Goal: Task Accomplishment & Management: Manage account settings

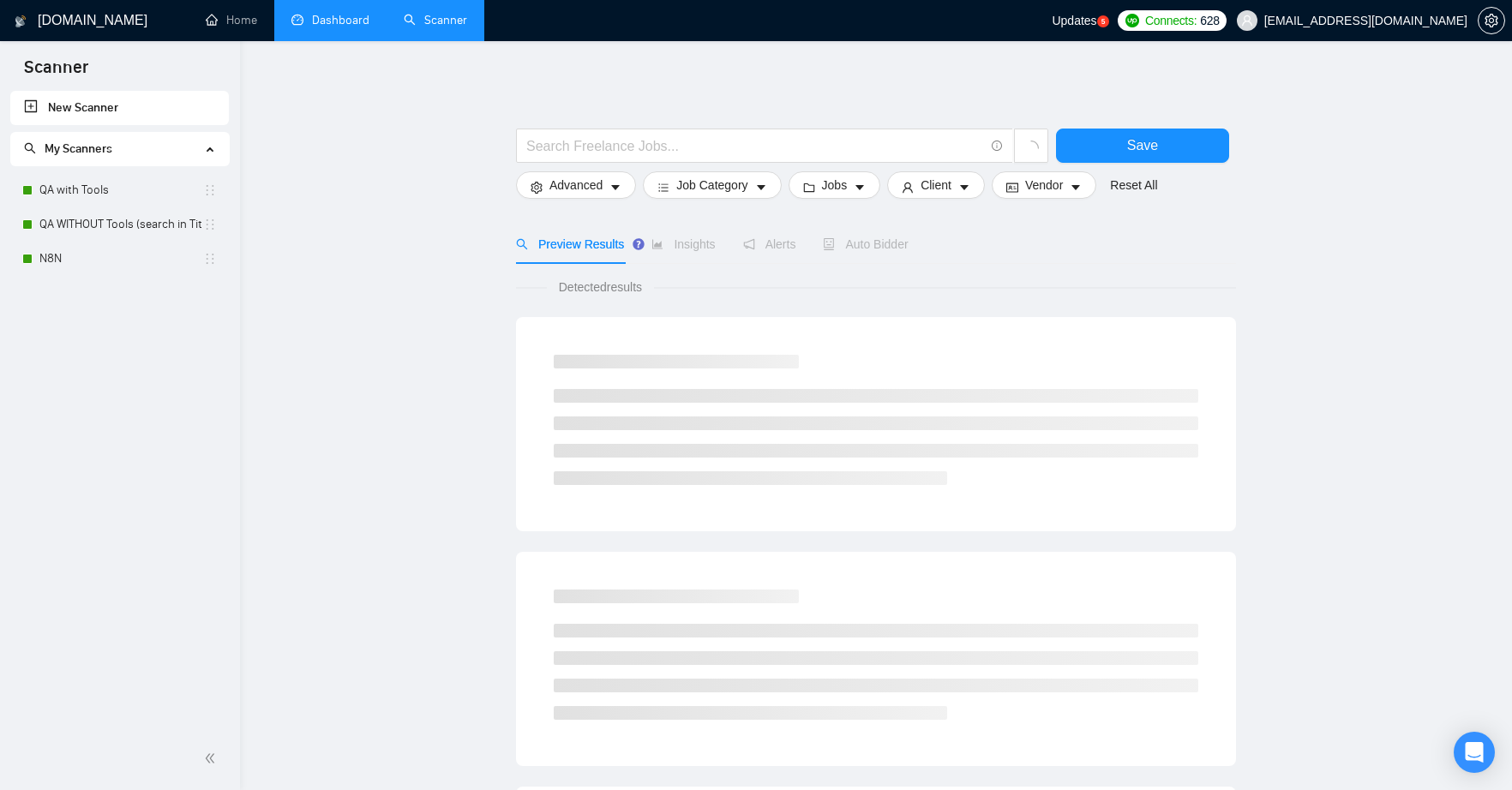
click at [352, 23] on link "Dashboard" at bounding box center [330, 20] width 78 height 15
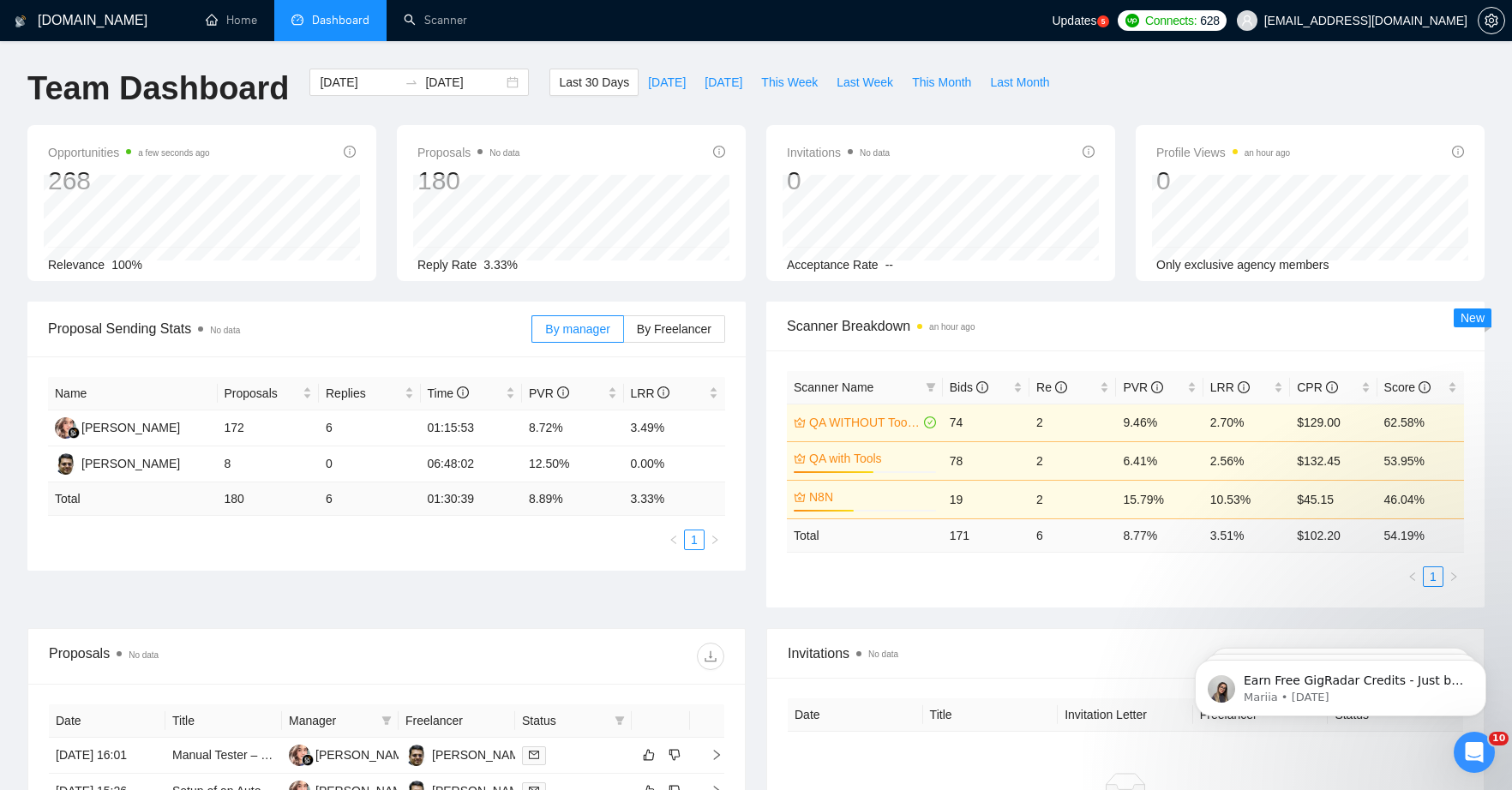
scroll to position [313, 0]
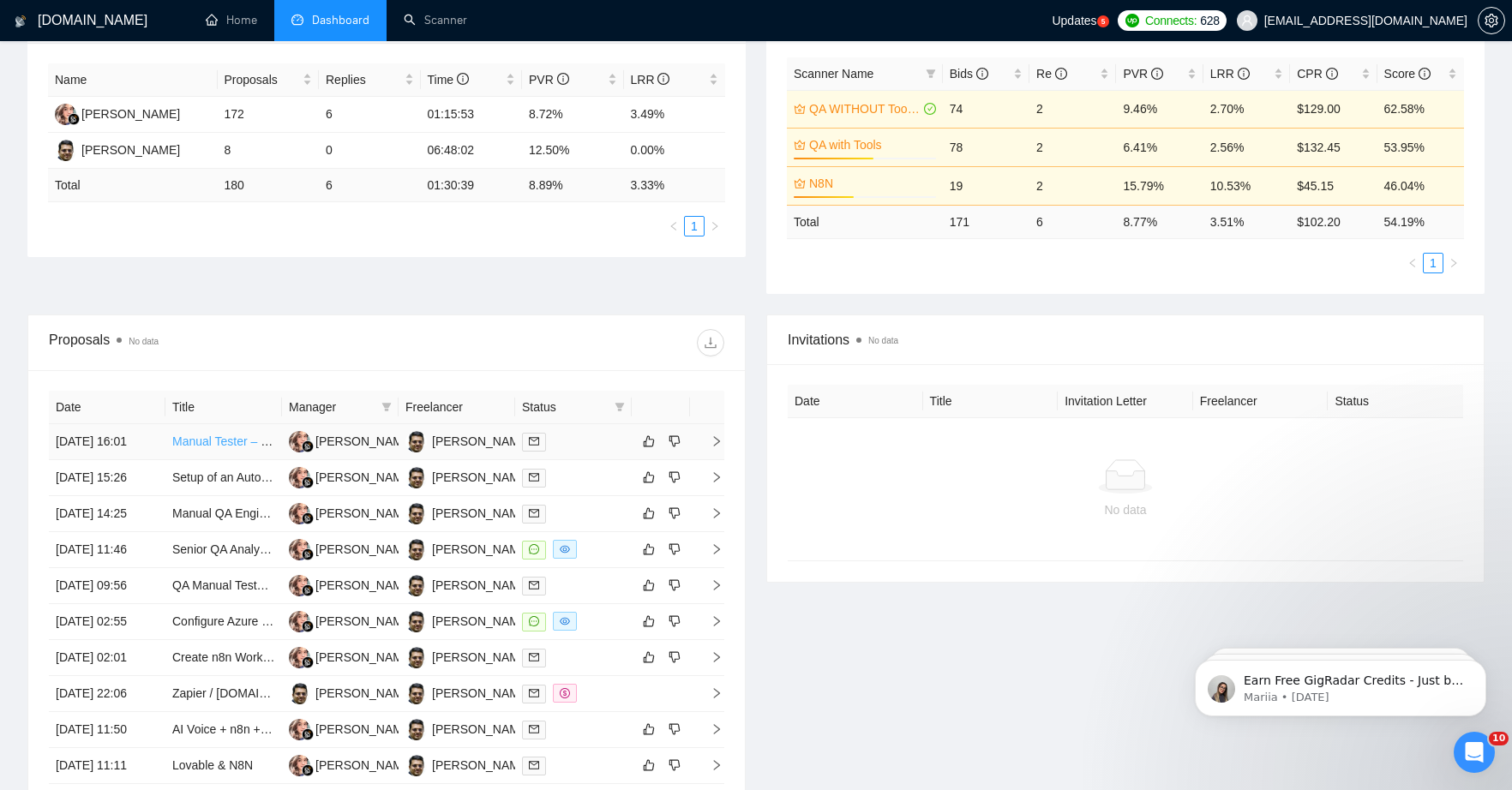
click at [235, 445] on link "Manual Tester – Bug Reporting Specialist" at bounding box center [282, 441] width 221 height 14
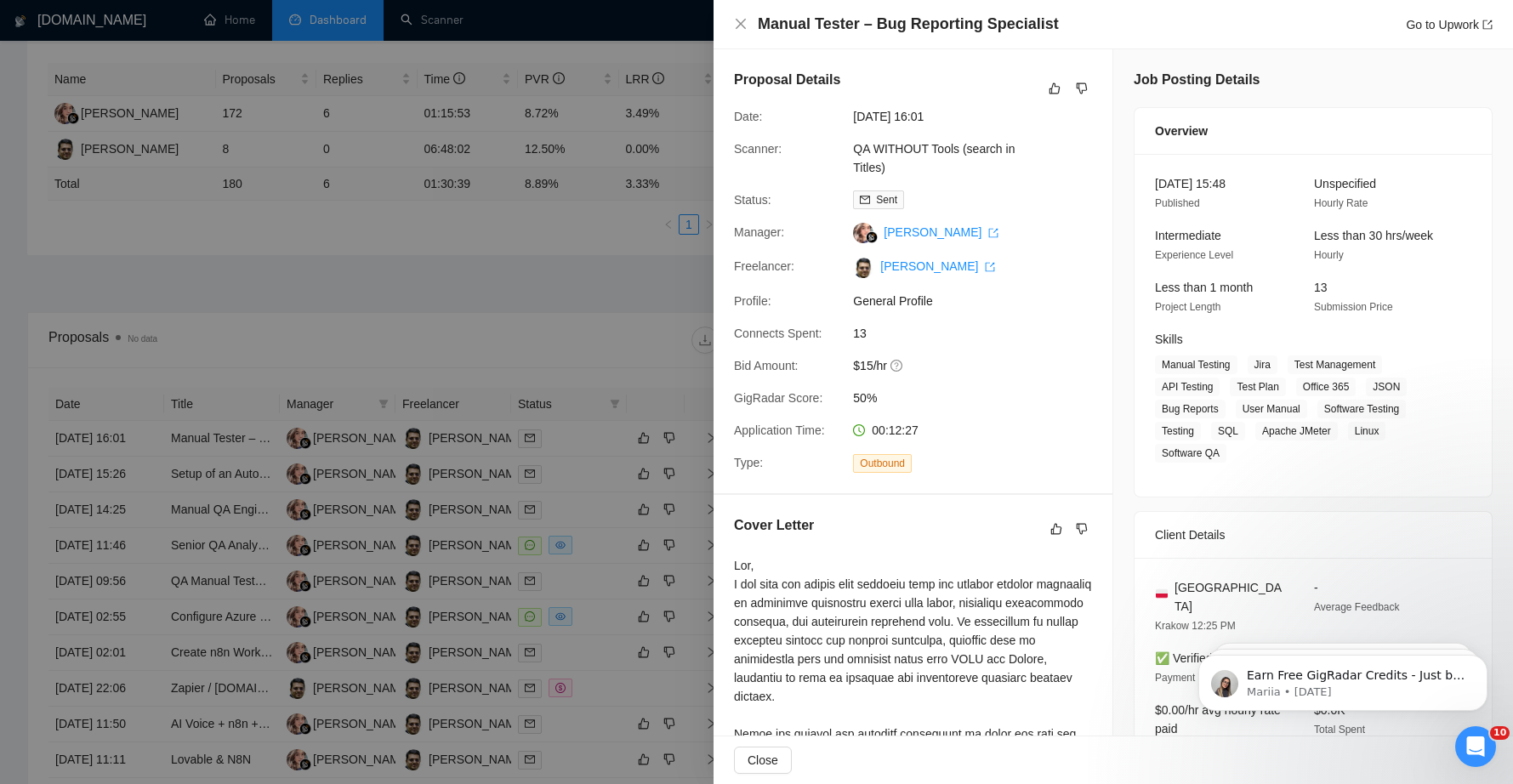
click at [265, 532] on div at bounding box center [756, 392] width 1513 height 784
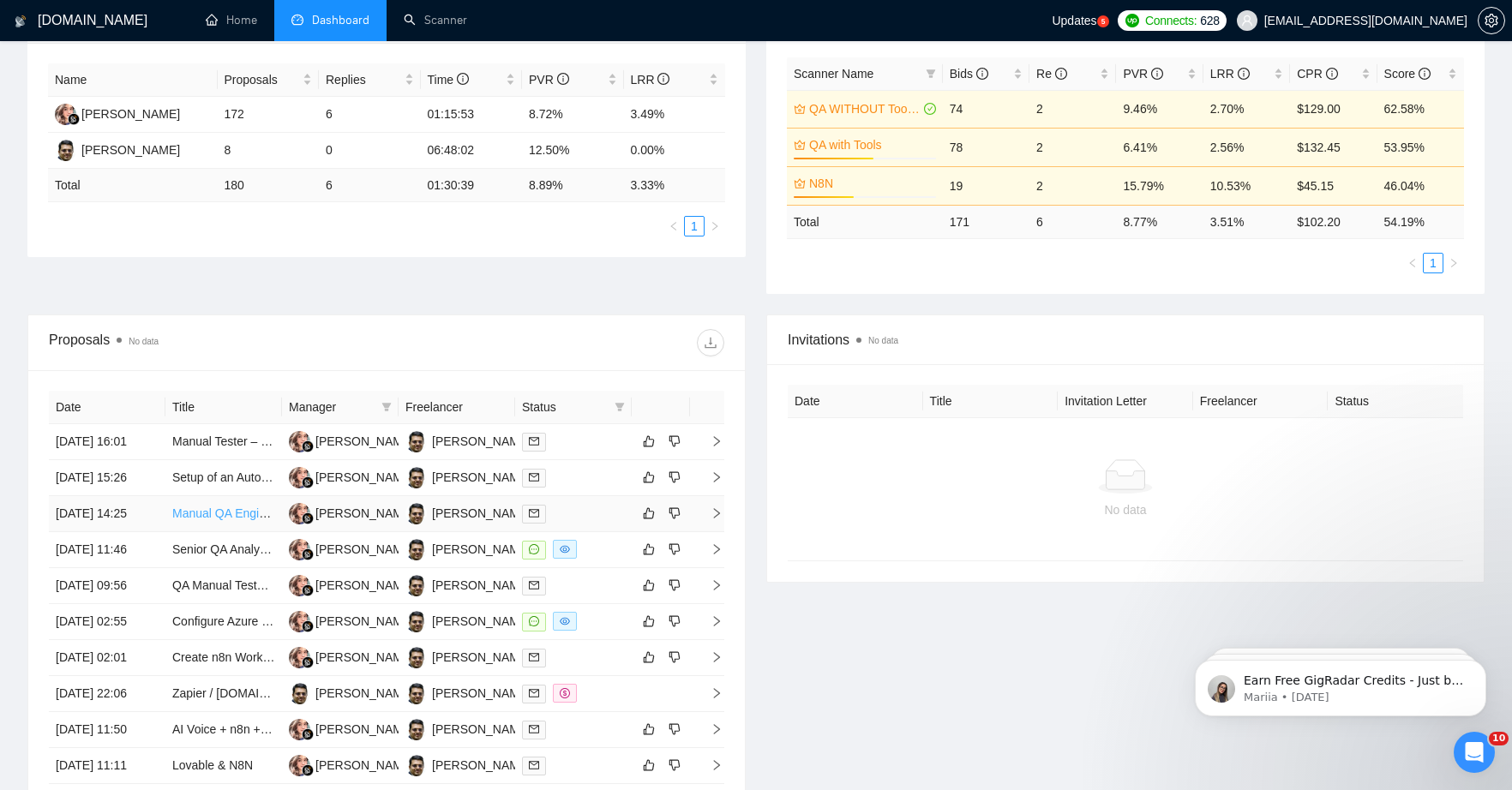
click at [229, 520] on link "Manual QA Engineer (API, Database, UI Testing Experience)" at bounding box center [333, 513] width 323 height 14
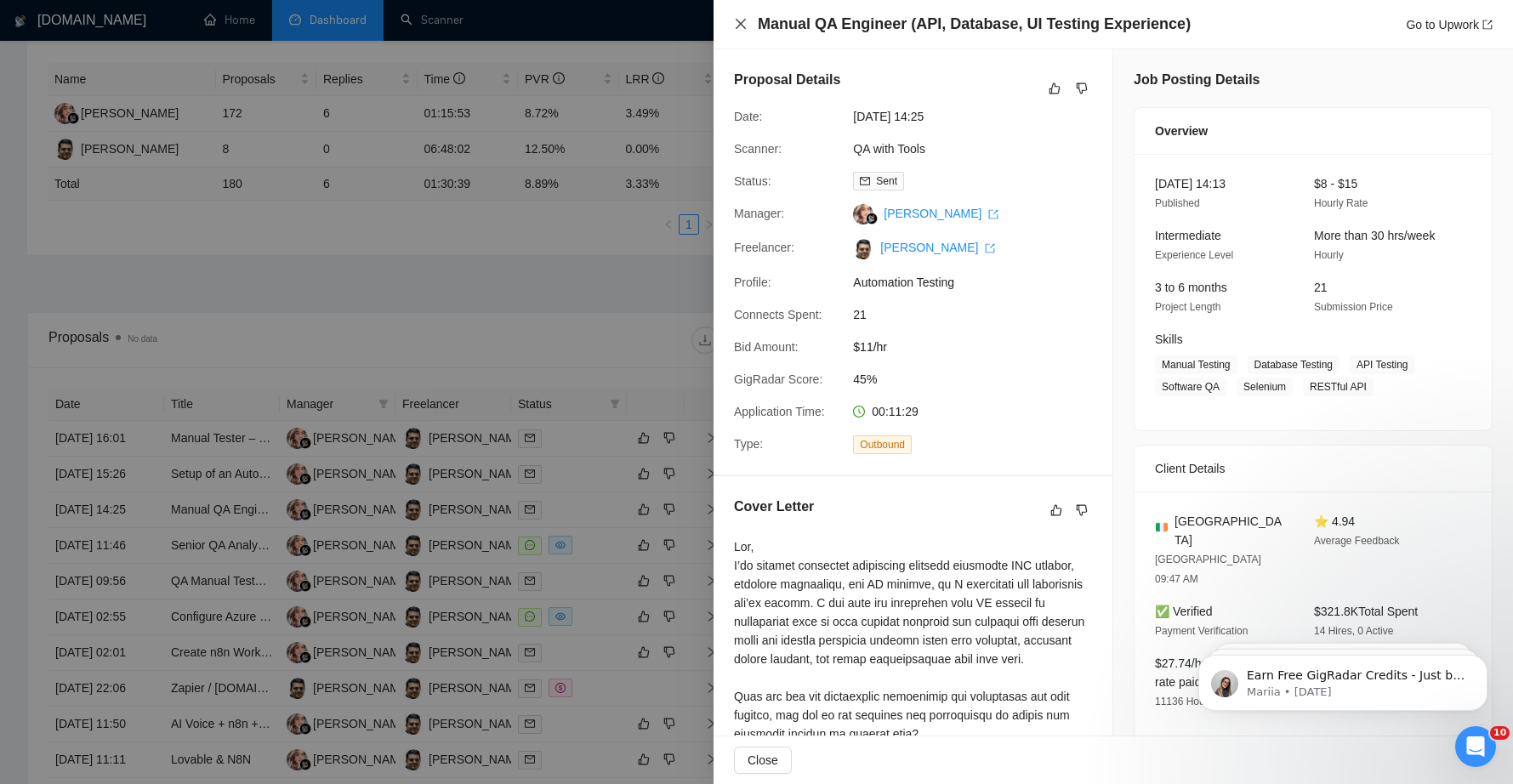
click at [742, 22] on icon "close" at bounding box center [741, 24] width 10 height 10
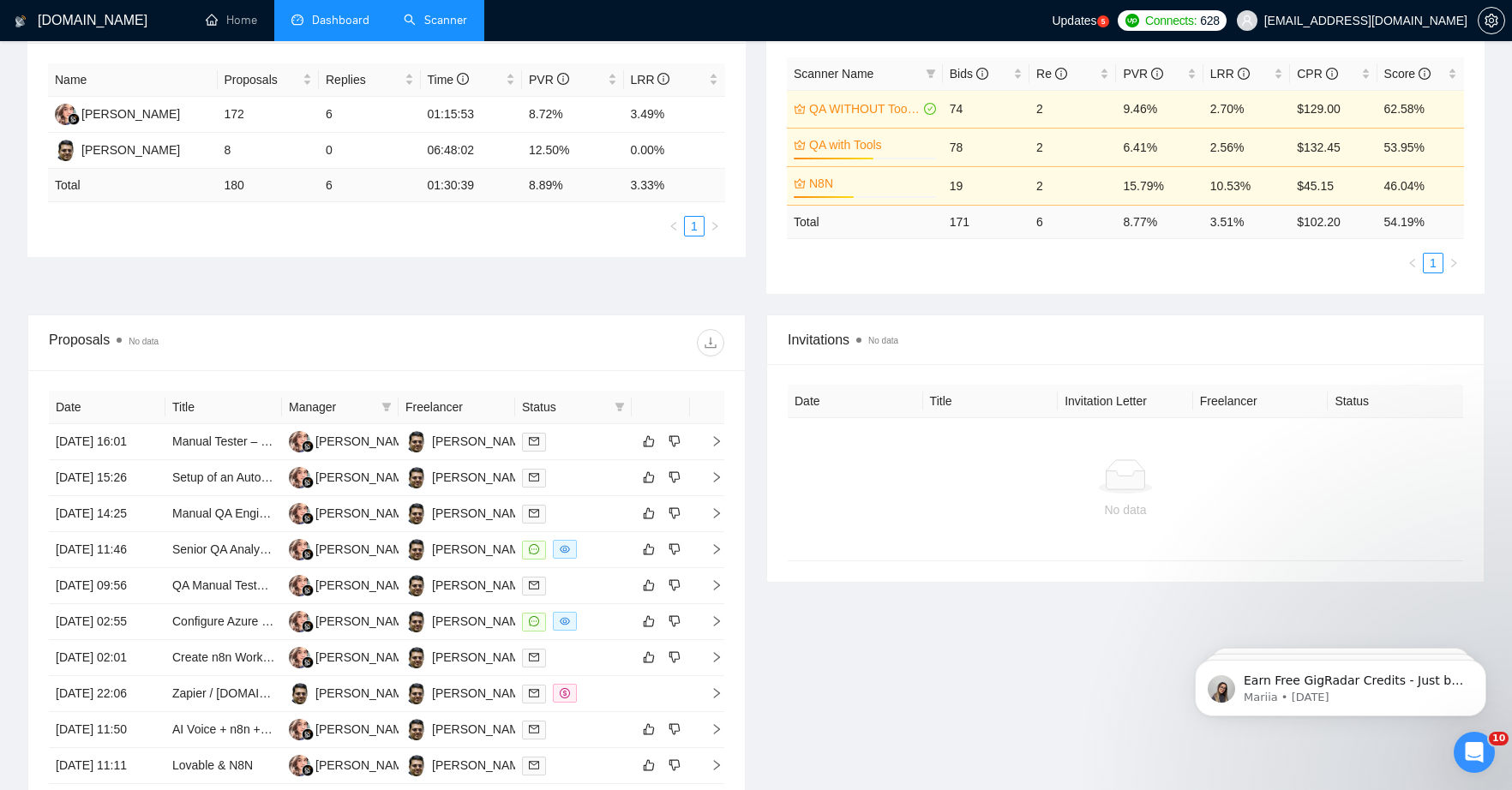
click at [435, 19] on link "Scanner" at bounding box center [435, 20] width 63 height 15
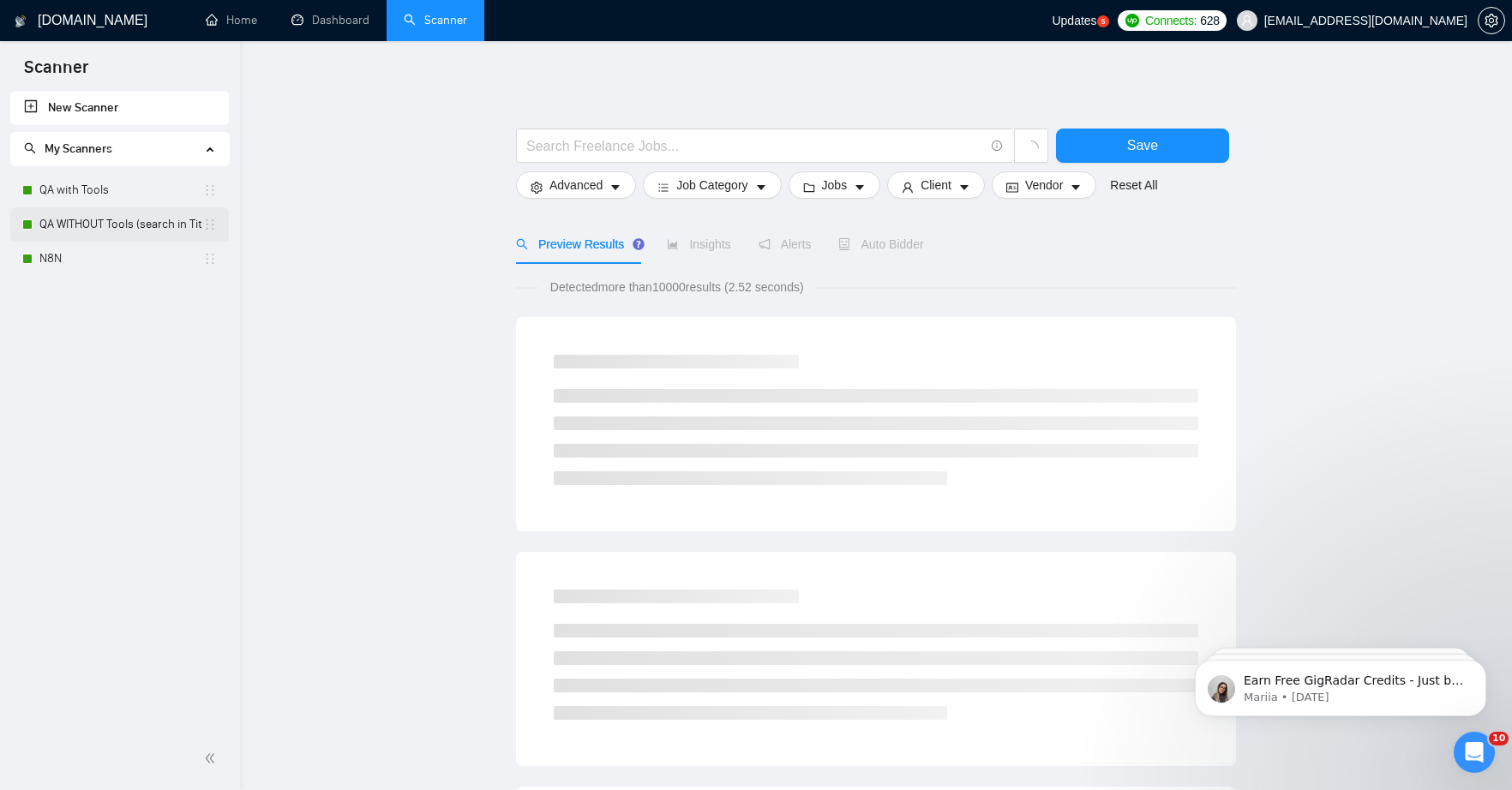
click at [149, 227] on link "QA WITHOUT Tools (search in Titles)" at bounding box center [121, 224] width 164 height 34
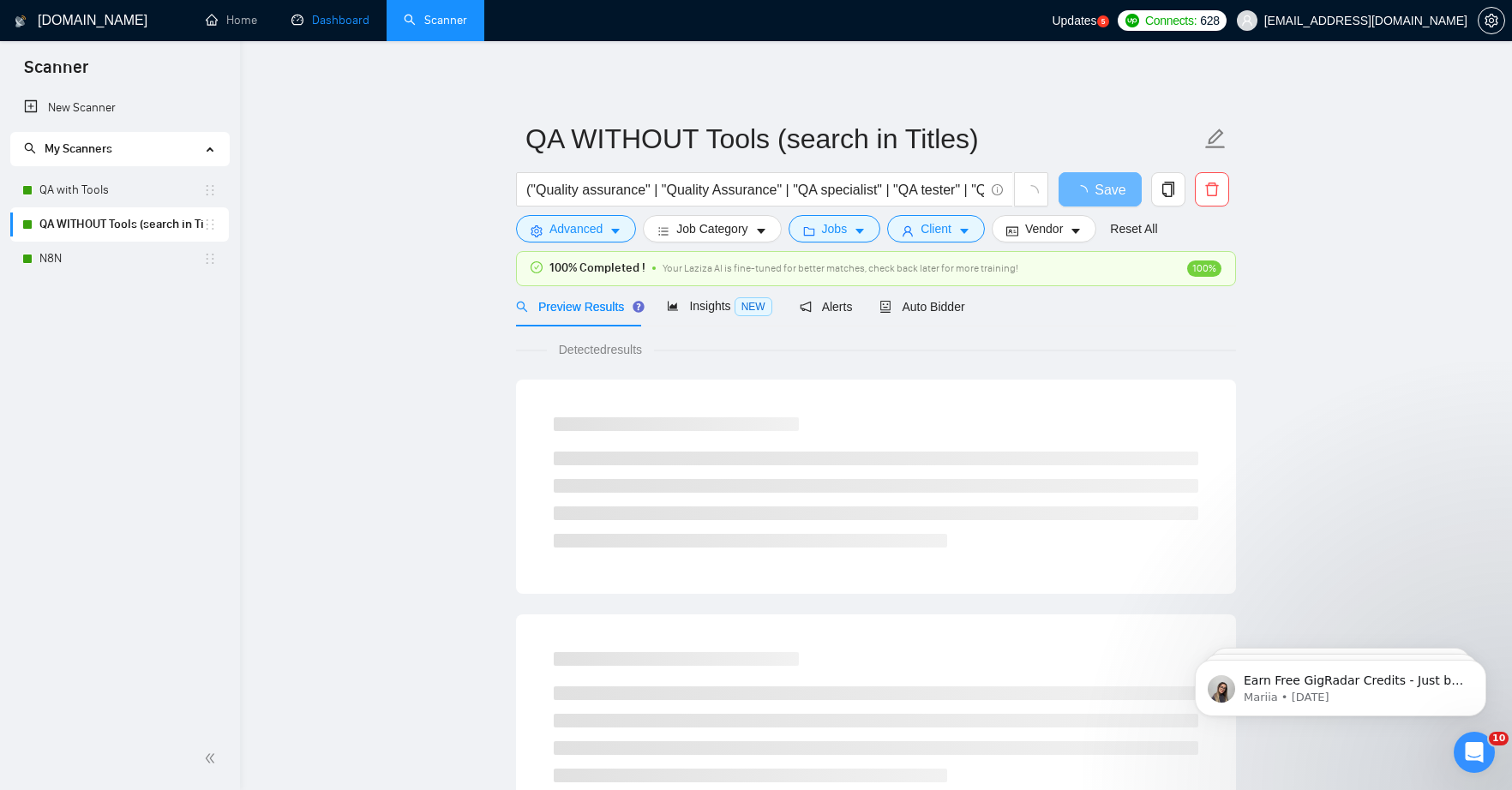
click at [333, 22] on link "Dashboard" at bounding box center [330, 20] width 78 height 15
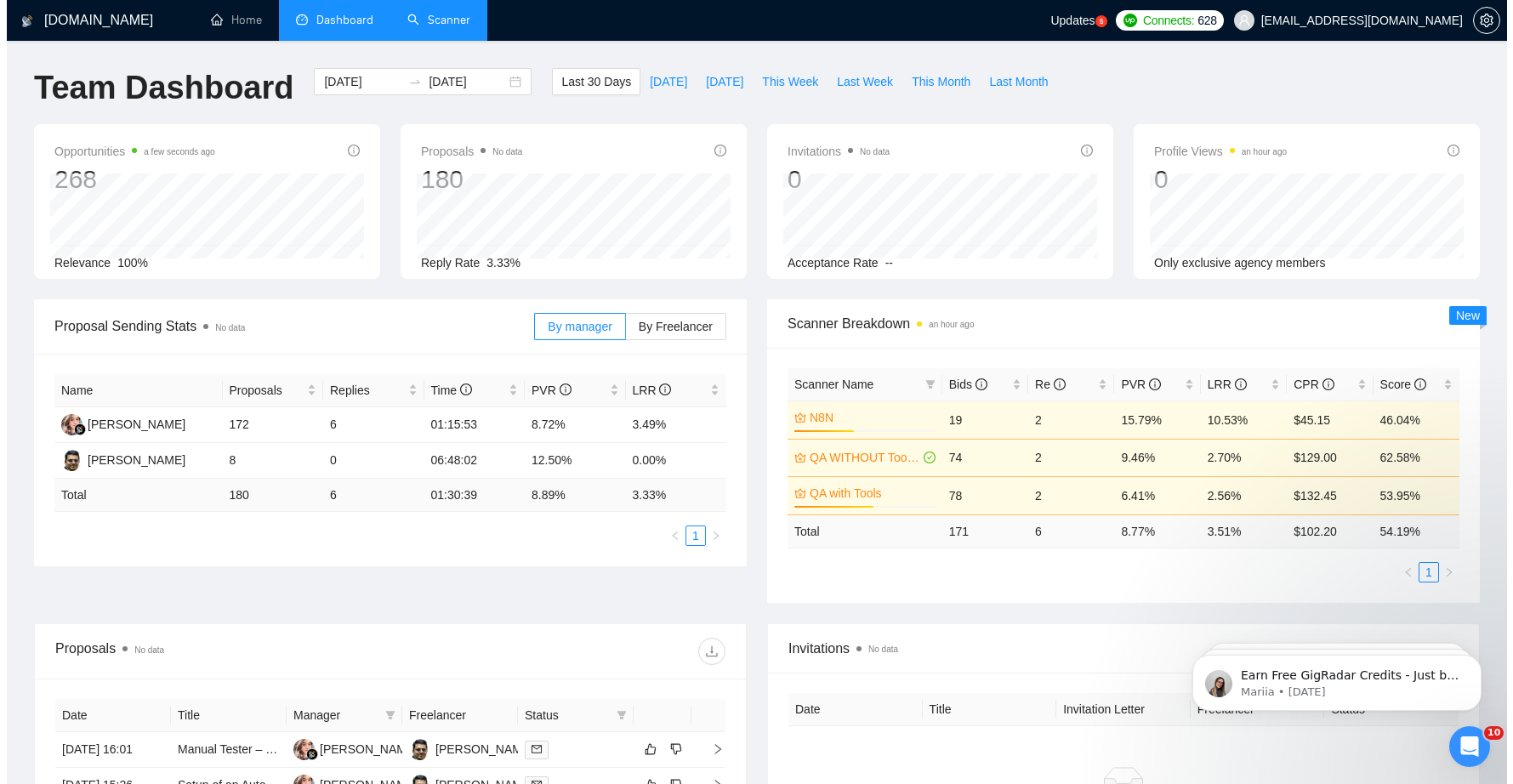
scroll to position [261, 0]
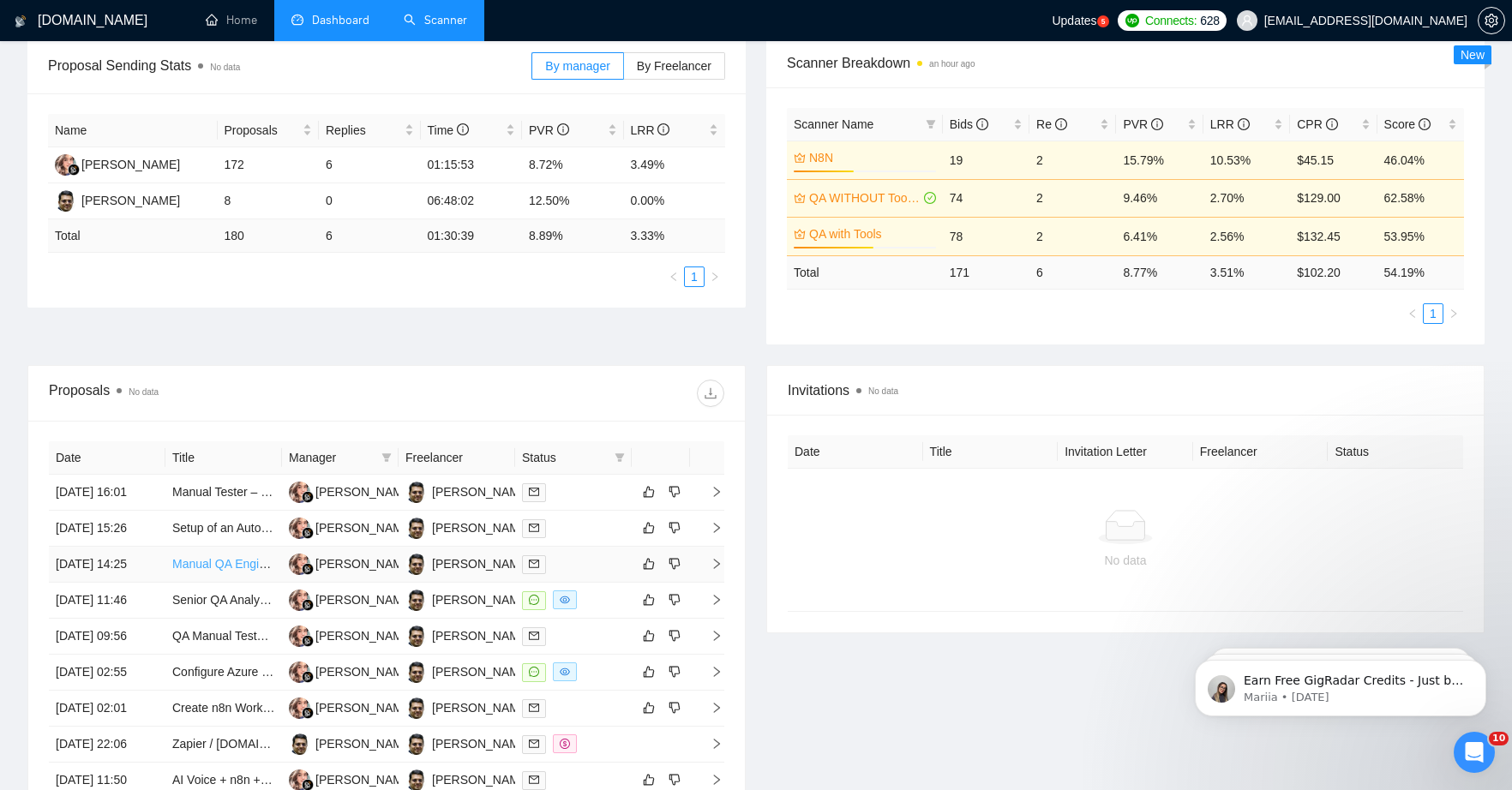
click at [230, 570] on link "Manual QA Engineer (API, Database, UI Testing Experience)" at bounding box center [333, 563] width 323 height 14
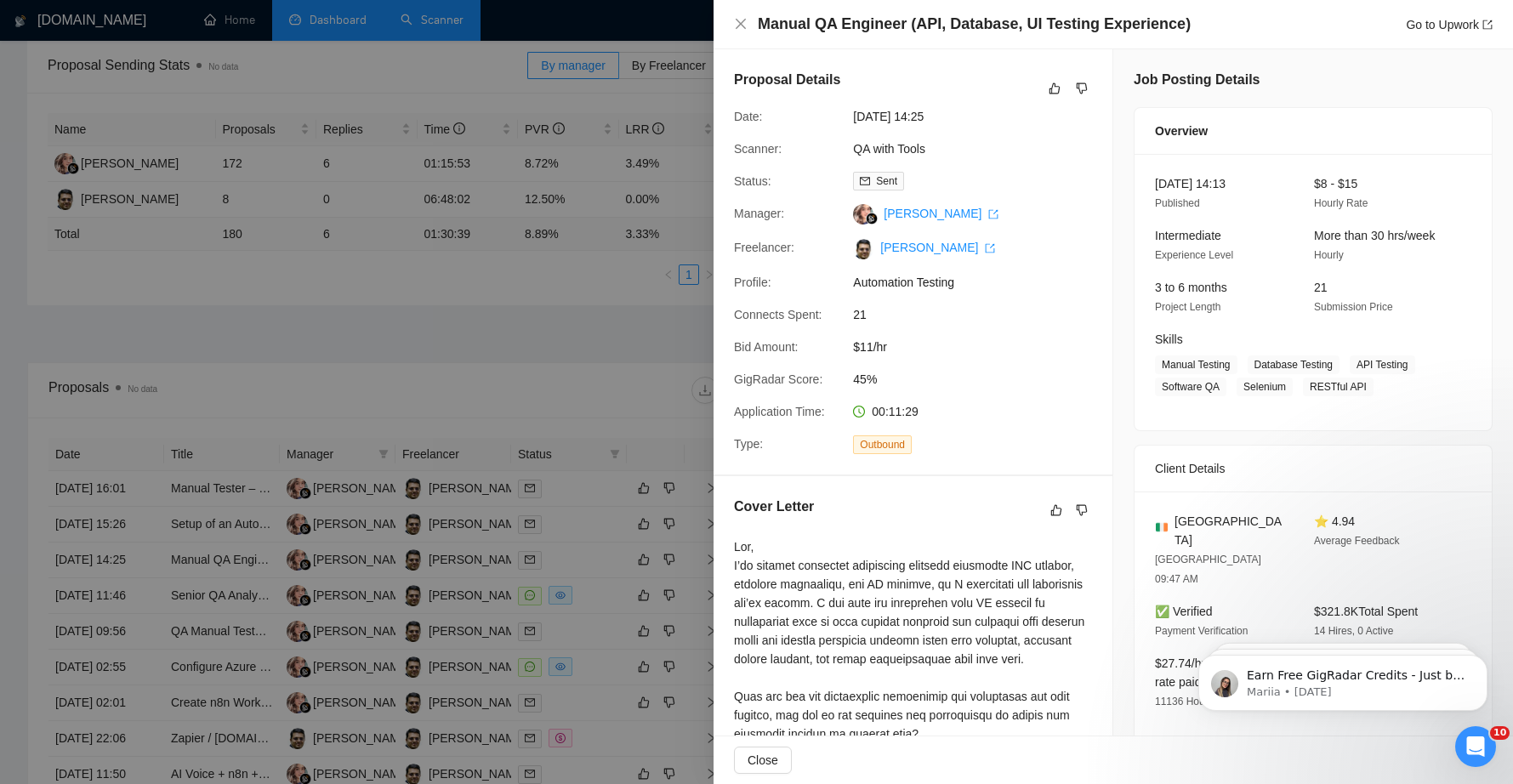
scroll to position [379, 0]
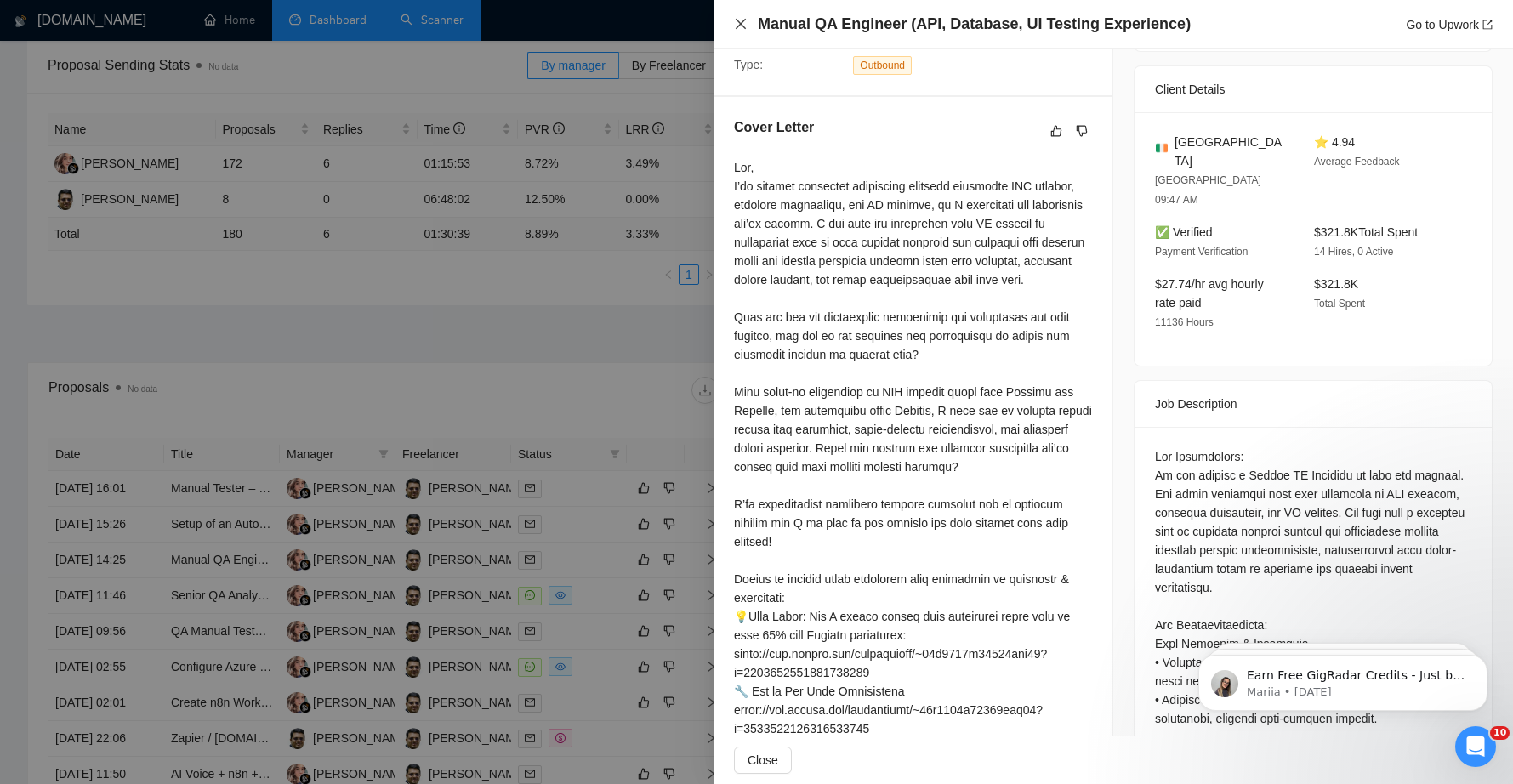
click at [741, 19] on icon "close" at bounding box center [741, 24] width 14 height 14
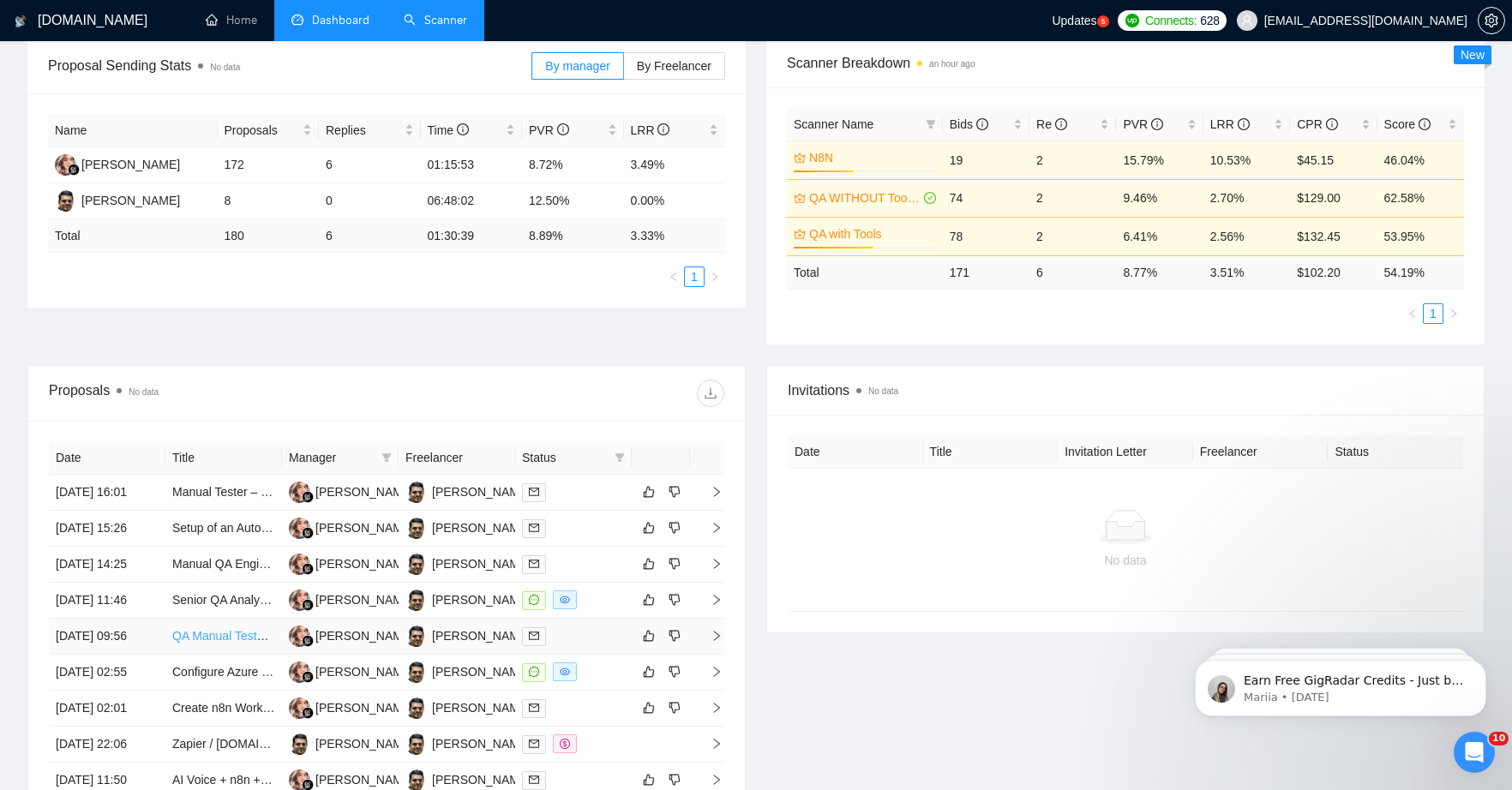
click at [206, 643] on link "QA Manual Tester (Enterprise Web + iPad Field App) – Cypress Guided Tests, Ongo…" at bounding box center [404, 636] width 463 height 14
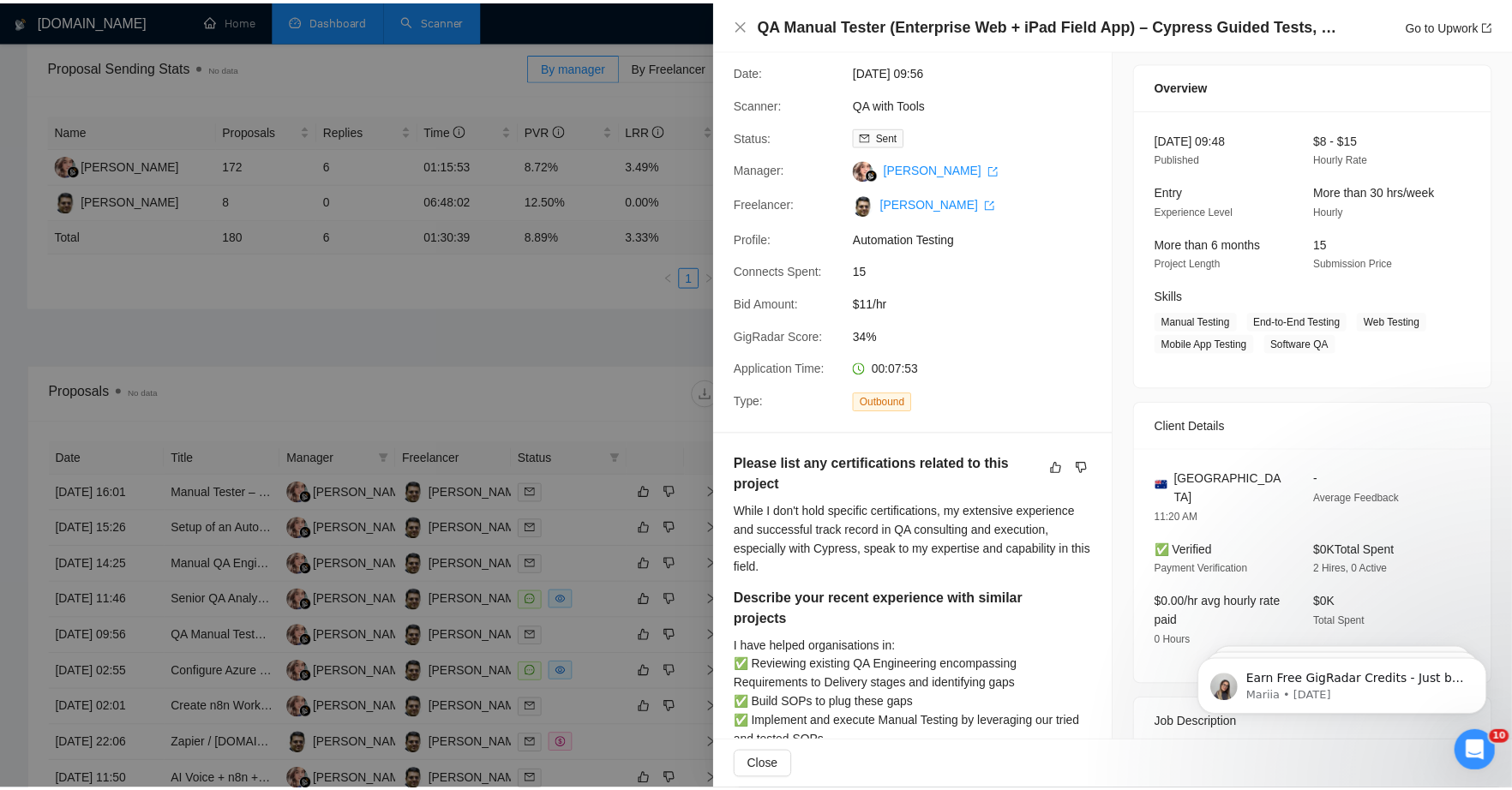
scroll to position [0, 0]
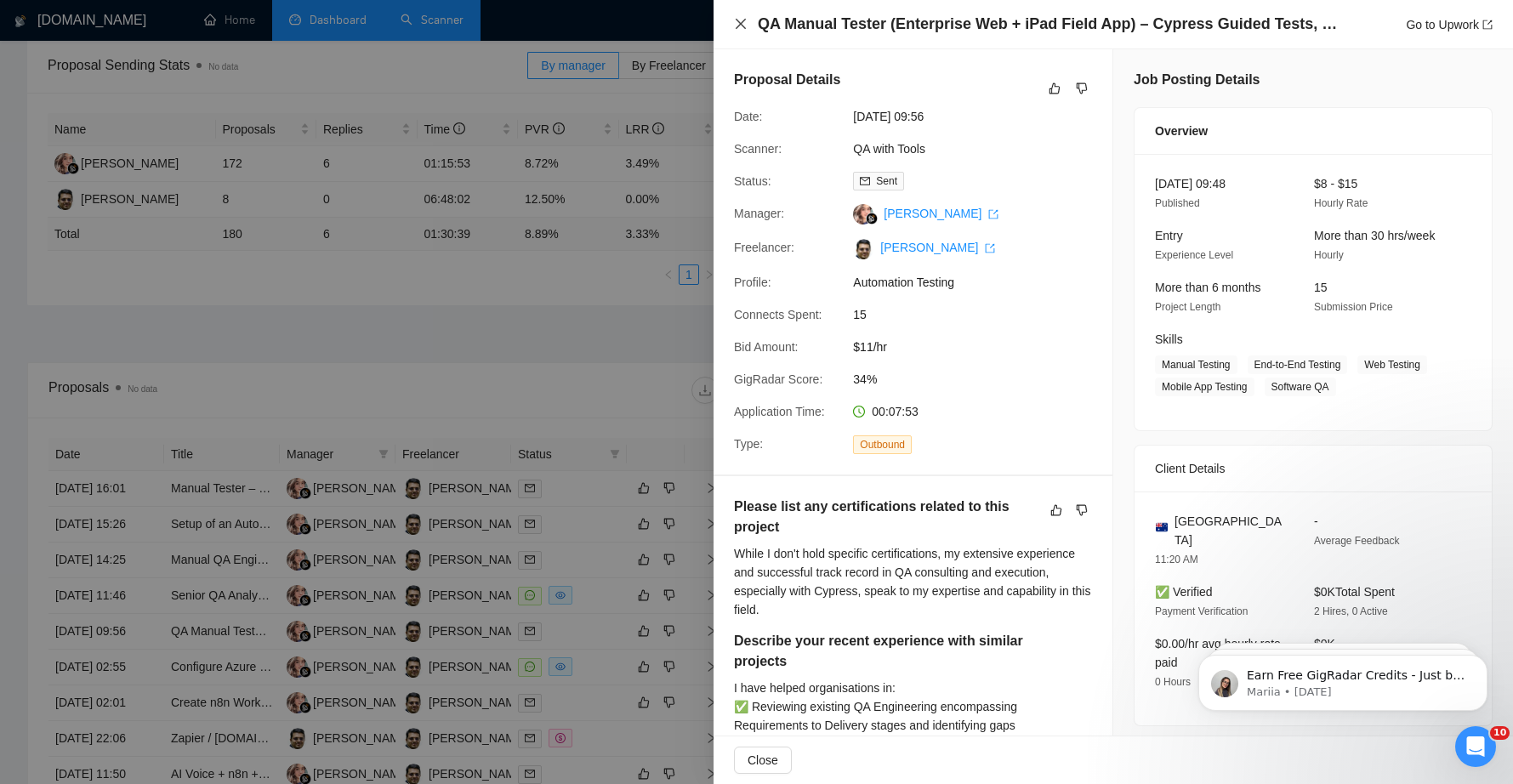
click at [737, 24] on icon "close" at bounding box center [741, 24] width 14 height 14
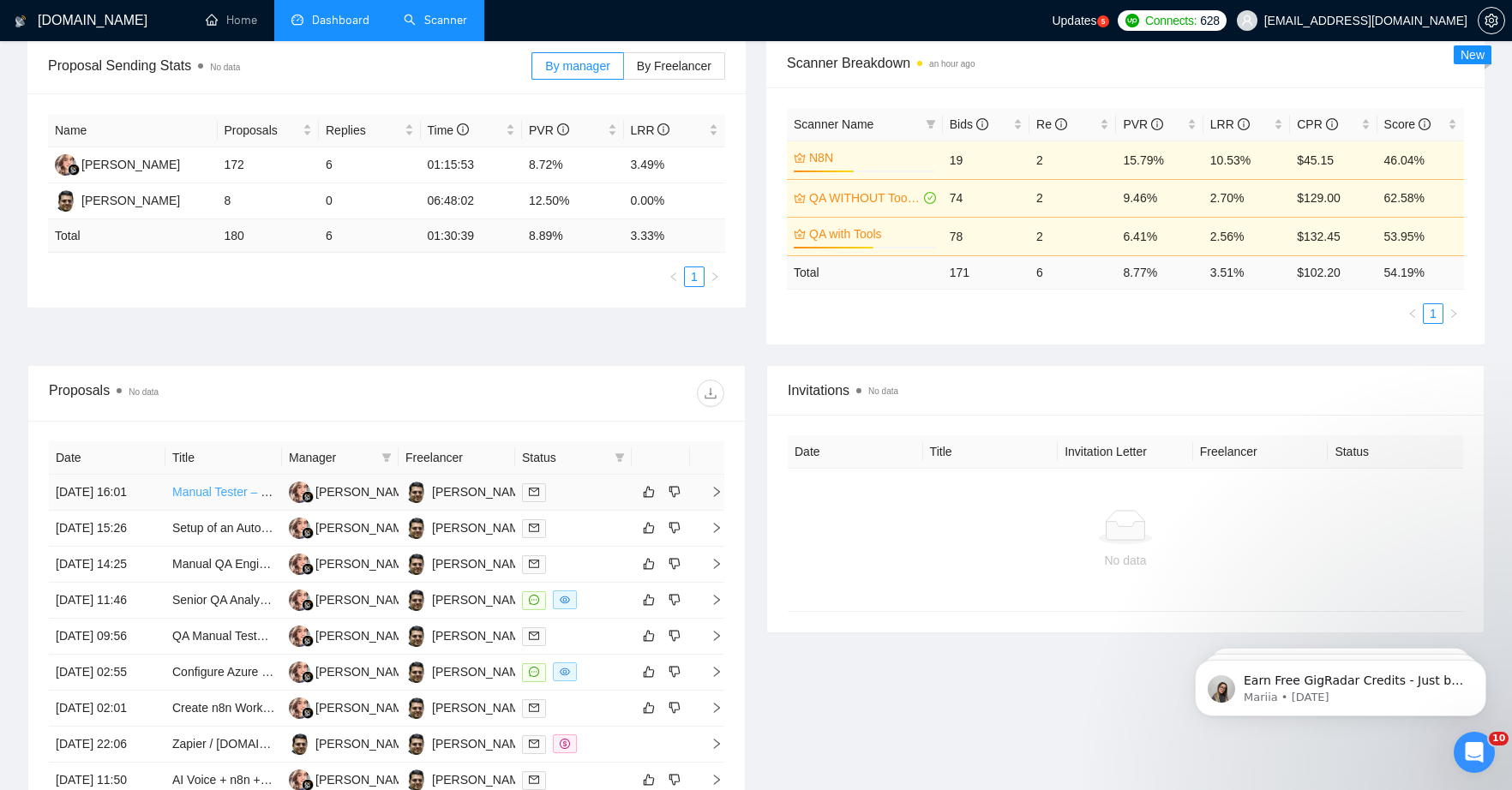
click at [220, 499] on link "Manual Tester – Bug Reporting Specialist" at bounding box center [282, 491] width 221 height 14
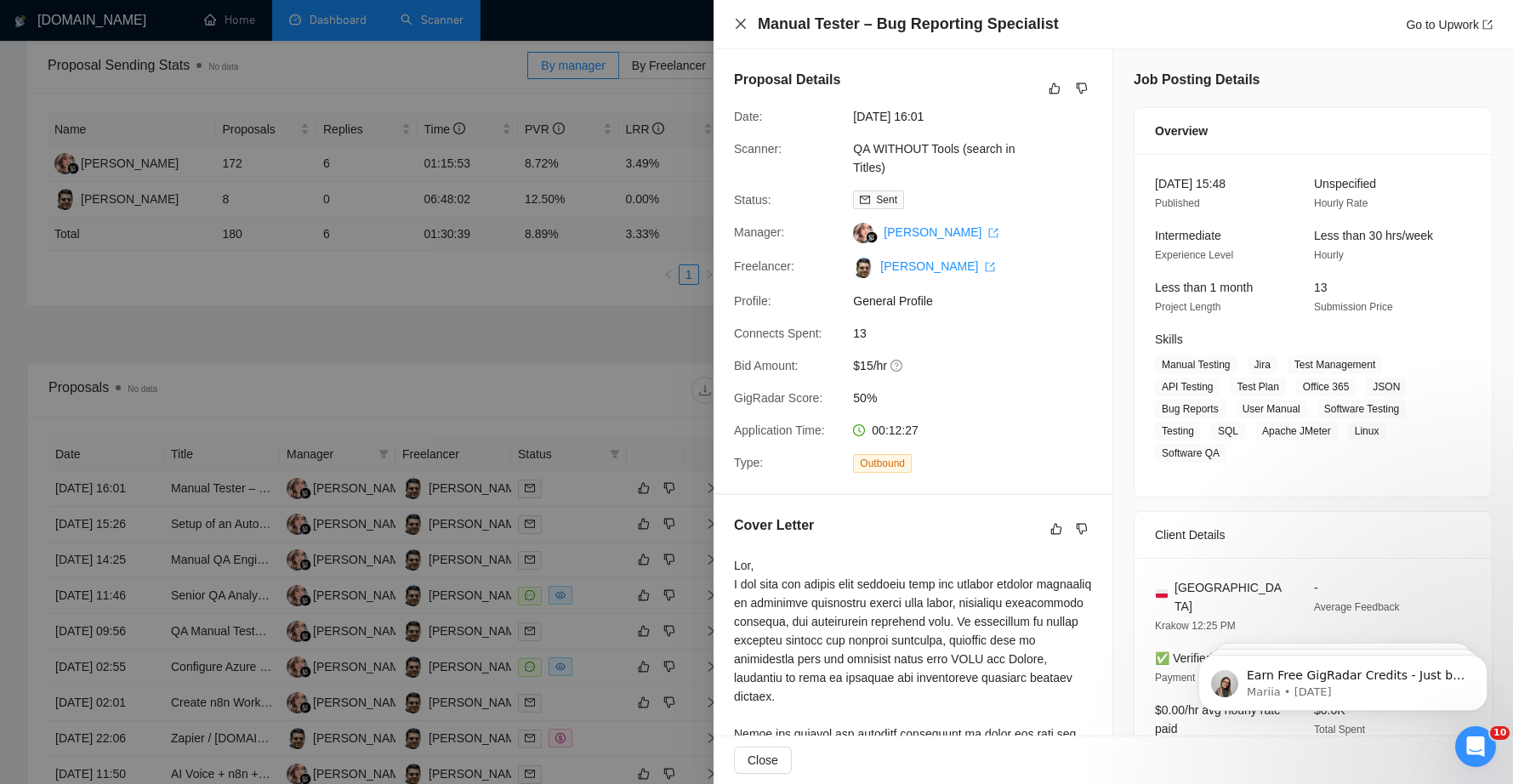
click at [740, 25] on icon "close" at bounding box center [741, 24] width 10 height 10
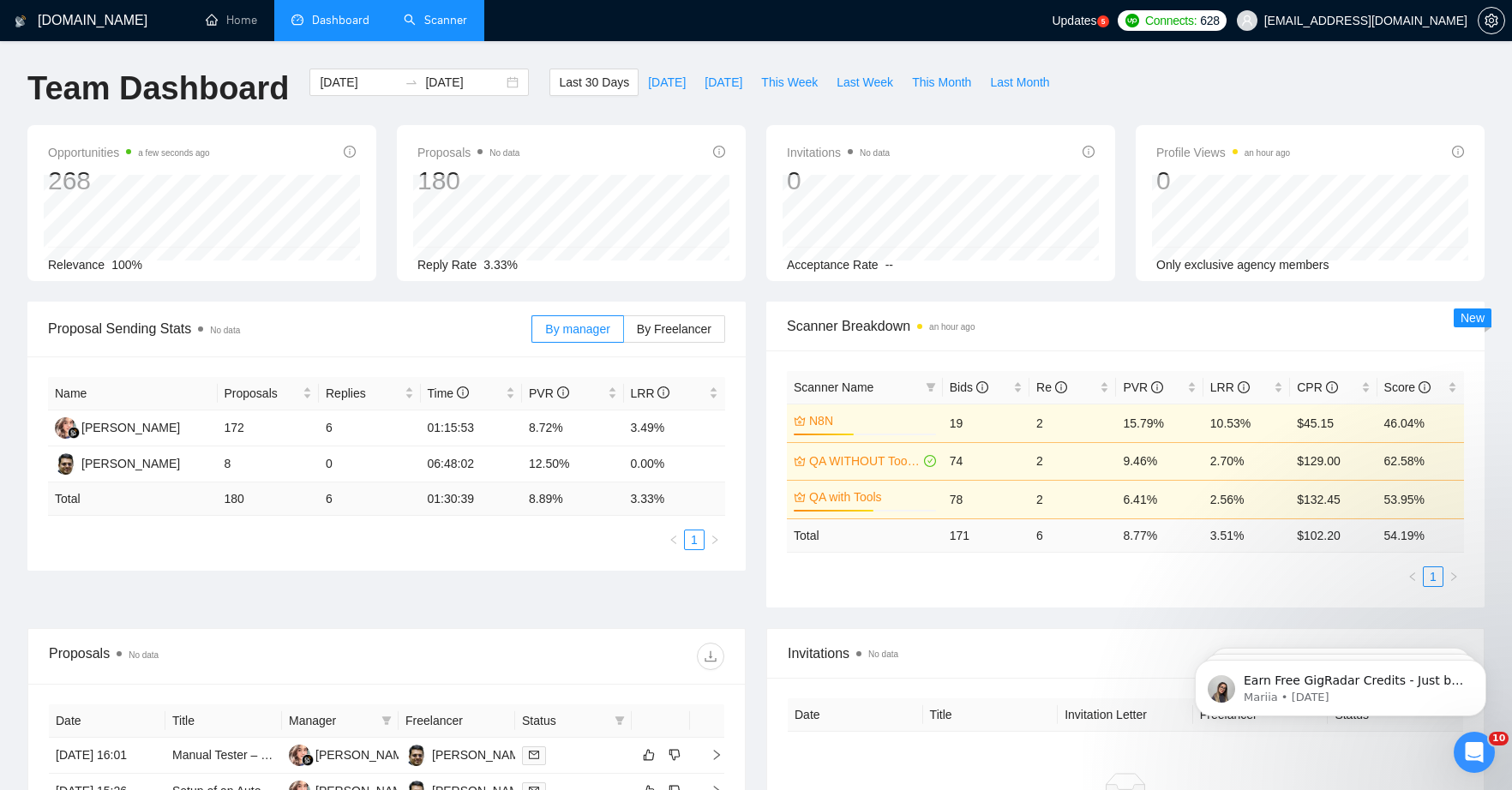
click at [436, 24] on link "Scanner" at bounding box center [435, 20] width 63 height 15
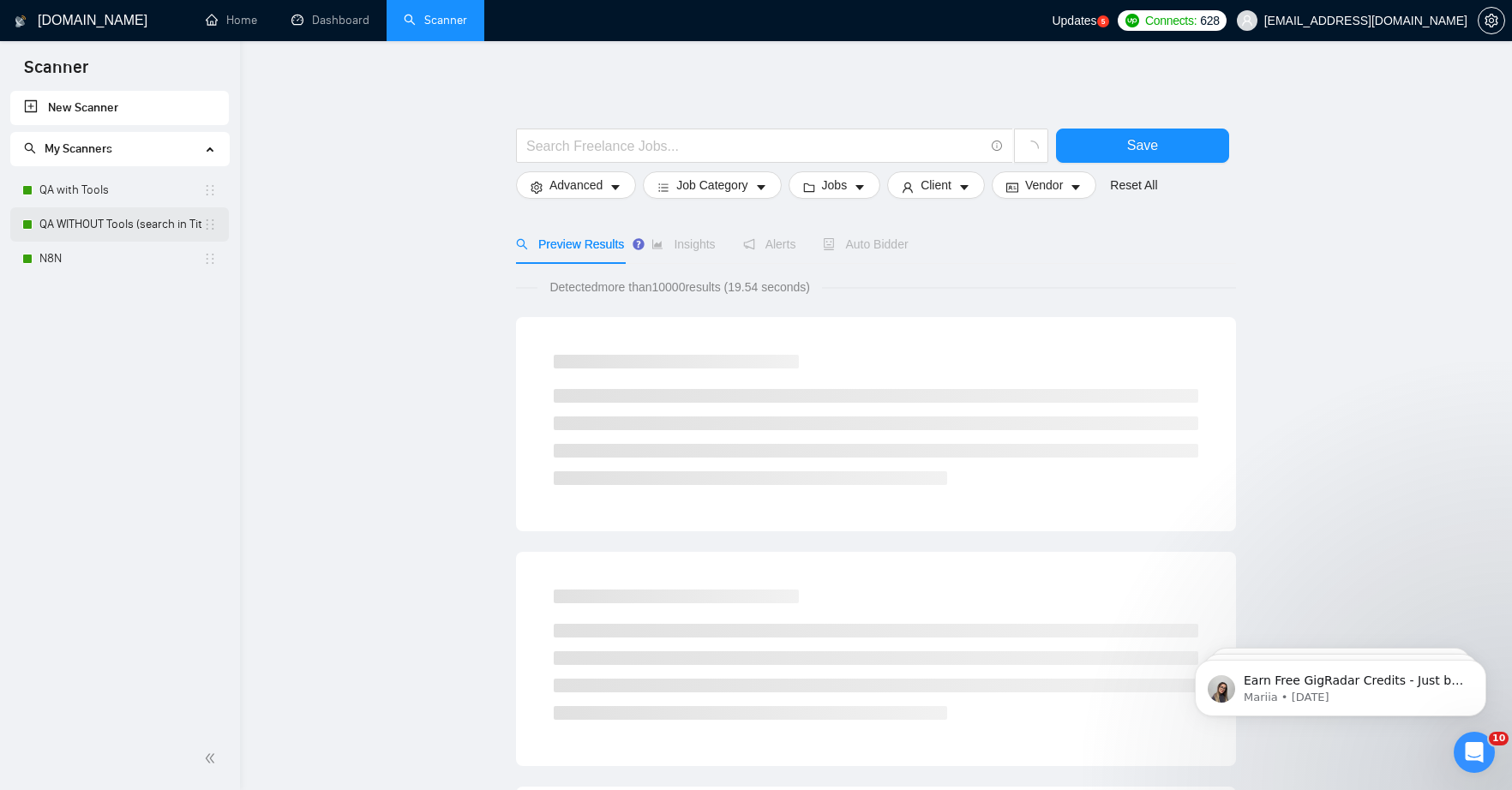
click at [98, 222] on link "QA WITHOUT Tools (search in Titles)" at bounding box center [121, 224] width 164 height 34
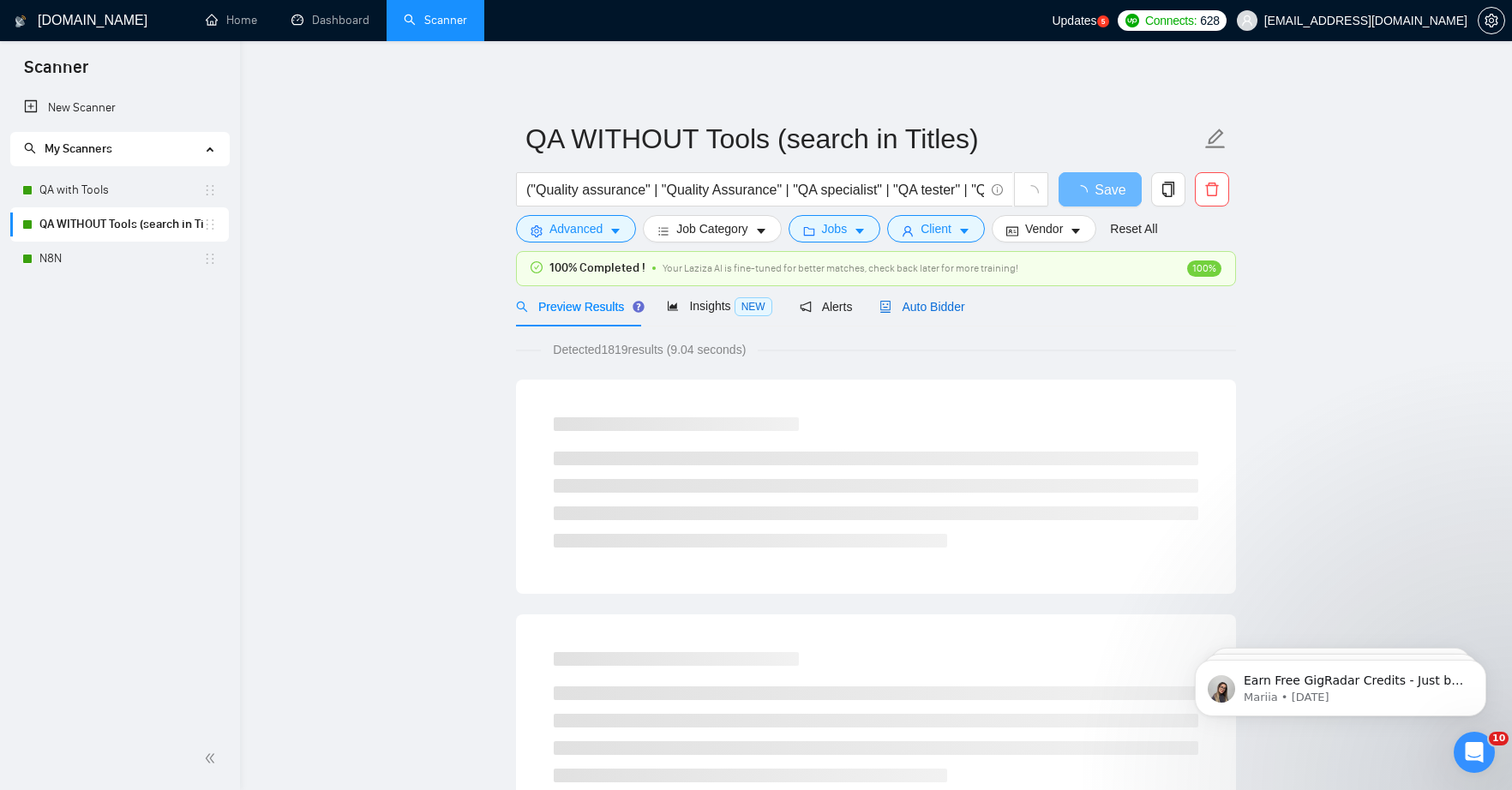
click at [917, 303] on span "Auto Bidder" at bounding box center [922, 306] width 85 height 14
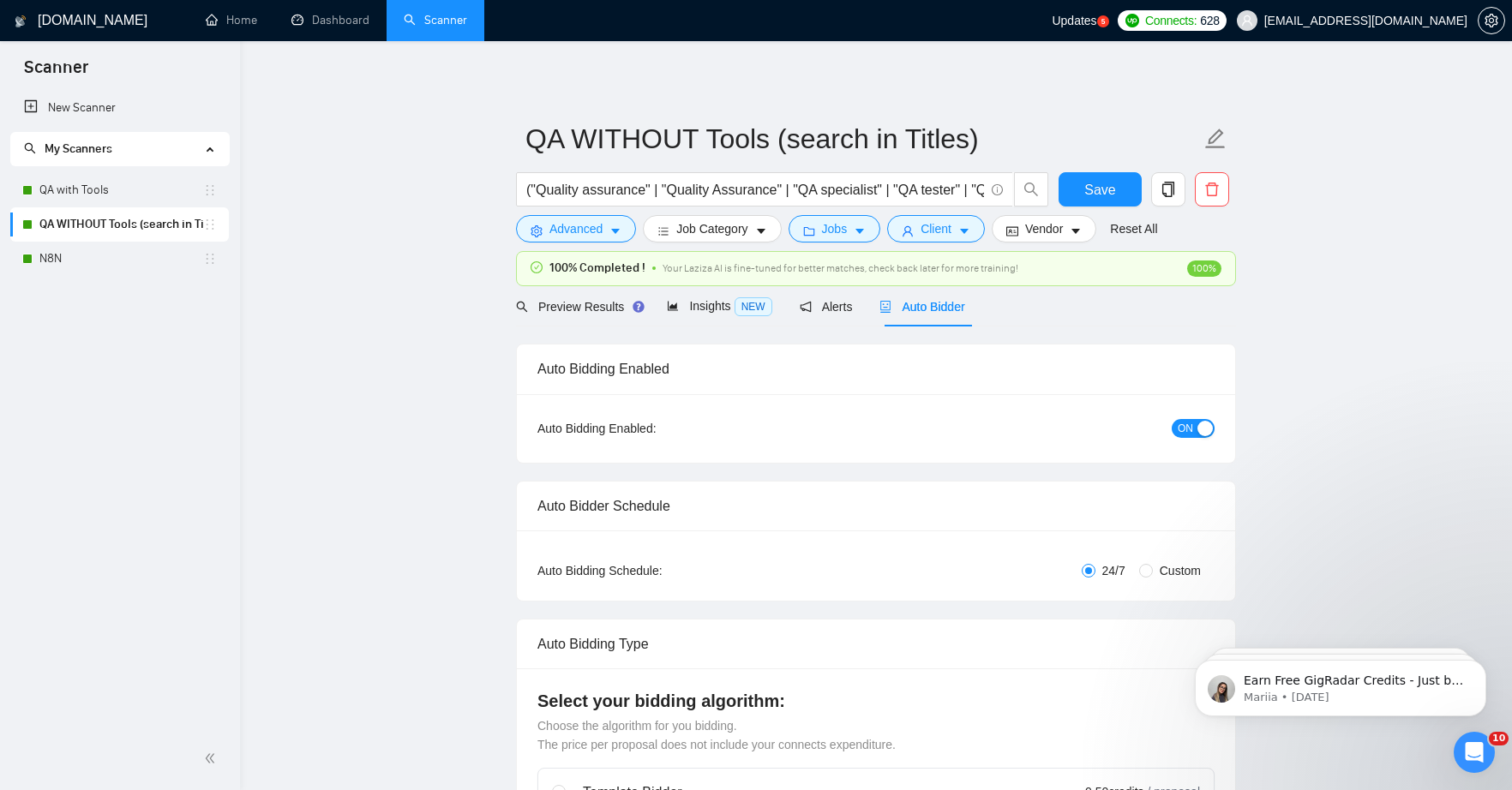
click at [1180, 428] on span "ON" at bounding box center [1186, 428] width 16 height 19
click at [1113, 194] on span "Save" at bounding box center [1100, 189] width 31 height 21
